Goal: Communication & Community: Answer question/provide support

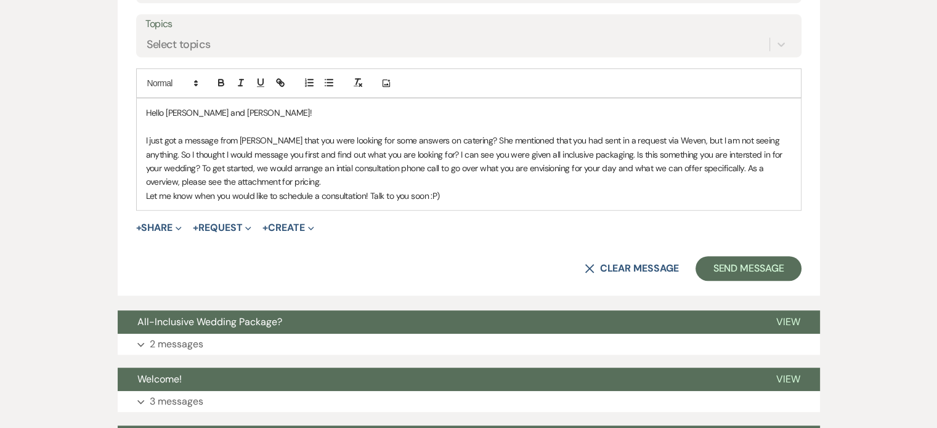
click at [180, 225] on icon "Expand" at bounding box center [179, 228] width 6 height 6
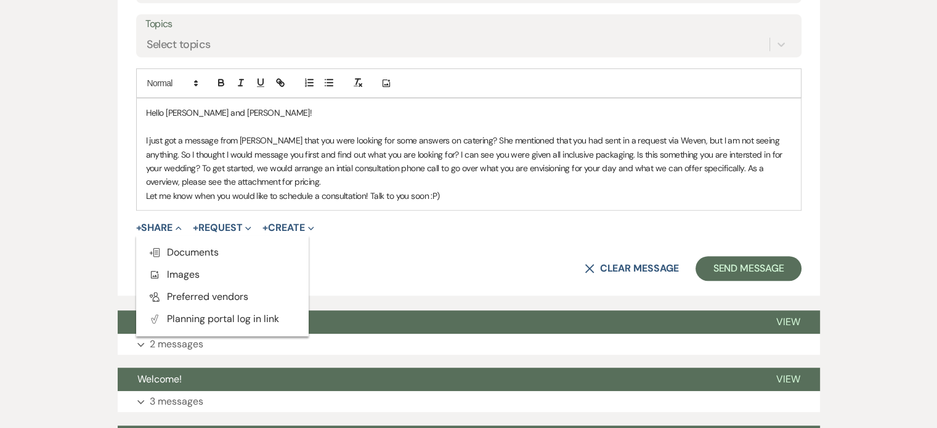
click at [182, 258] on button "Doc Upload Documents" at bounding box center [222, 252] width 172 height 22
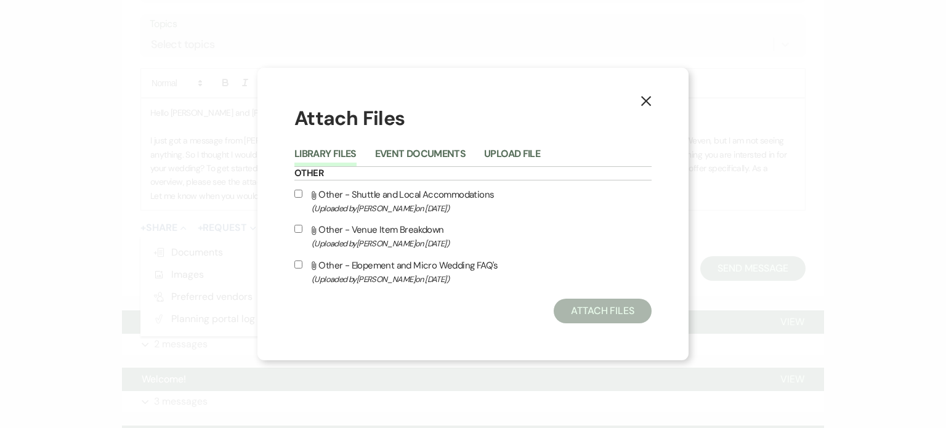
click at [520, 152] on button "Upload File" at bounding box center [512, 157] width 56 height 17
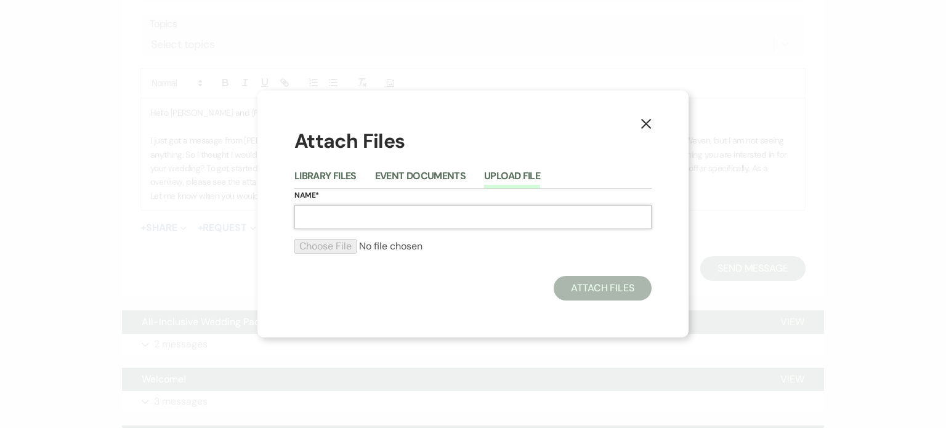
click at [301, 214] on input "Name*" at bounding box center [472, 217] width 357 height 24
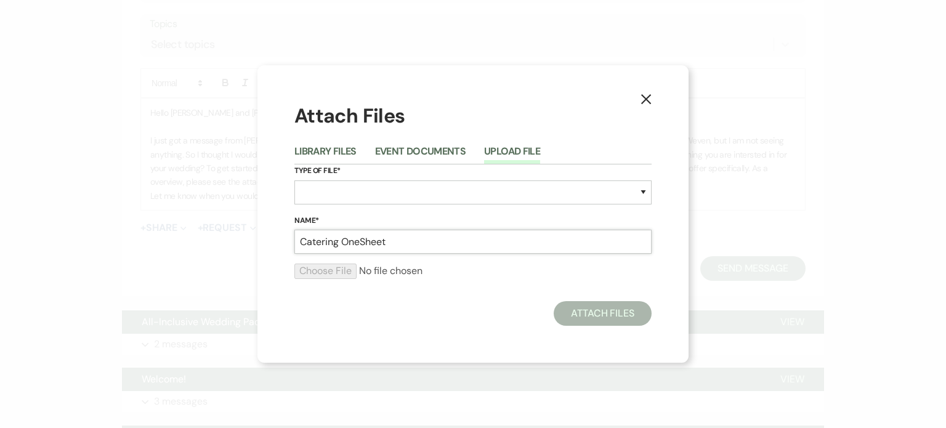
type input "Catering OneSheet"
click at [447, 326] on div "X Attach Files Library Files Event Documents Upload File Type of File* Special …" at bounding box center [472, 213] width 431 height 297
click at [355, 192] on select "Special Event Insurance Vendor Certificate of Insurance Contracts / Rental Agre…" at bounding box center [472, 192] width 357 height 24
select select "66"
click at [294, 180] on select "Special Event Insurance Vendor Certificate of Insurance Contracts / Rental Agre…" at bounding box center [472, 192] width 357 height 24
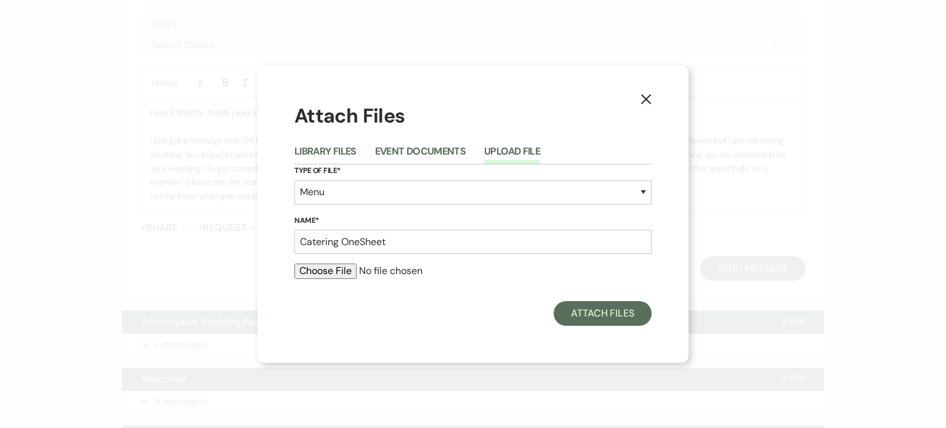
click at [325, 272] on input "file" at bounding box center [472, 271] width 357 height 15
type input "C:\fakepath\Micro Wedding and Elopement Package Pricing 2025.png"
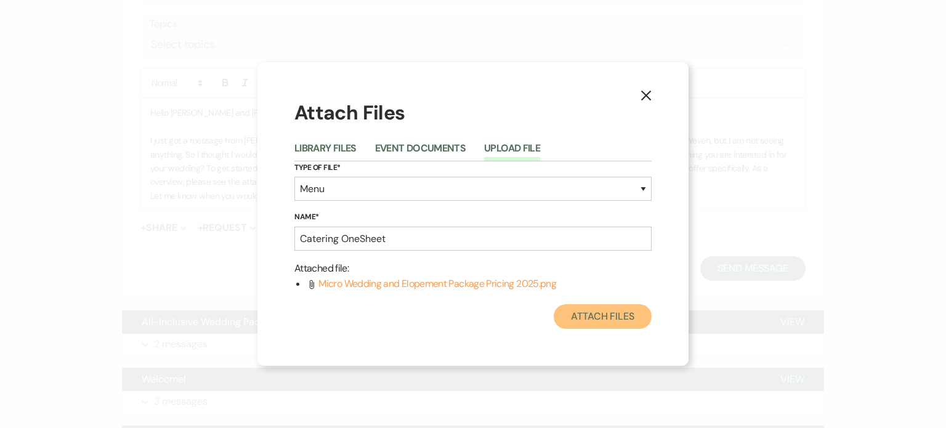
click at [584, 320] on button "Attach Files" at bounding box center [603, 316] width 98 height 25
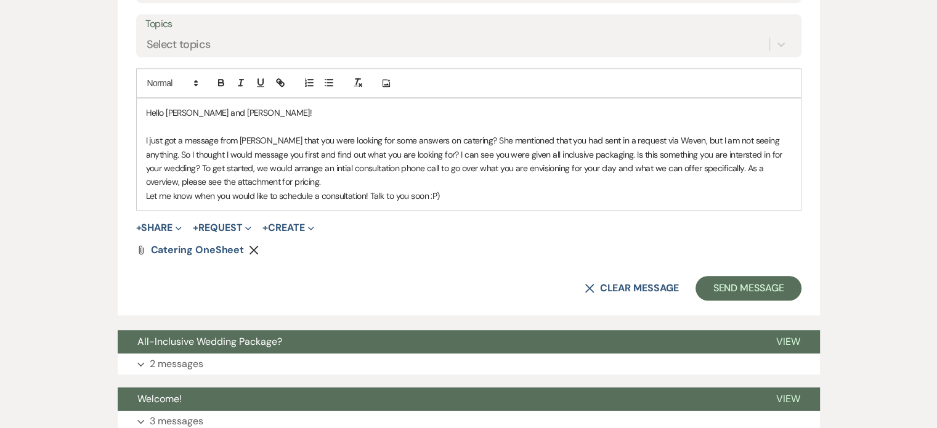
click at [434, 198] on p "Let me know when you would like to schedule a consultation! Talk to you soon :P)" at bounding box center [468, 196] width 645 height 14
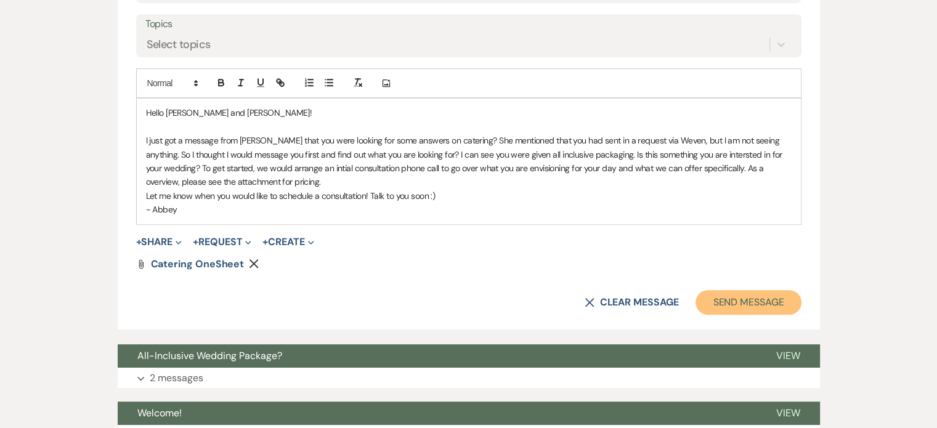
click at [729, 310] on button "Send Message" at bounding box center [747, 302] width 105 height 25
click at [180, 208] on p "- Abbey" at bounding box center [468, 210] width 645 height 14
click at [692, 267] on div "Attach File Catering OneSheet Remove" at bounding box center [468, 264] width 665 height 10
click at [725, 300] on button "Send Message" at bounding box center [747, 302] width 105 height 25
click at [746, 307] on button "Send Message" at bounding box center [747, 302] width 105 height 25
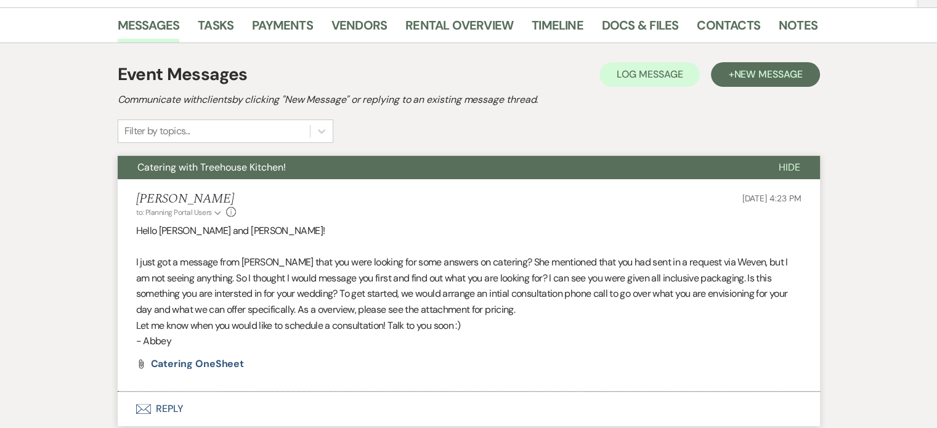
scroll to position [321, 0]
